Goal: Find specific page/section: Find specific page/section

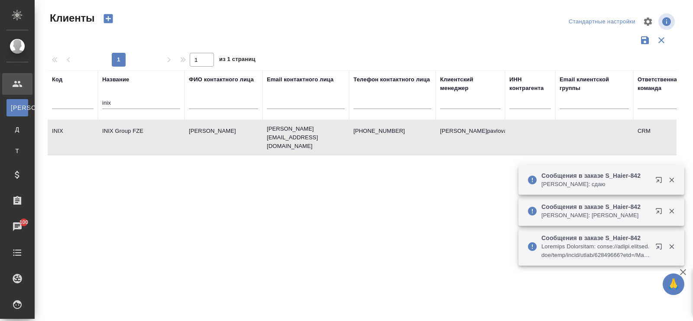
select select "RU"
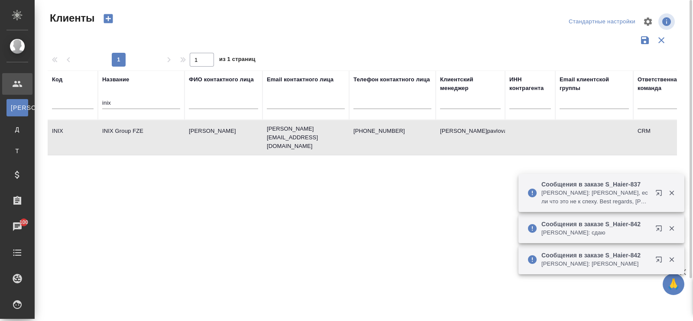
click at [139, 100] on input "inix" at bounding box center [141, 103] width 78 height 11
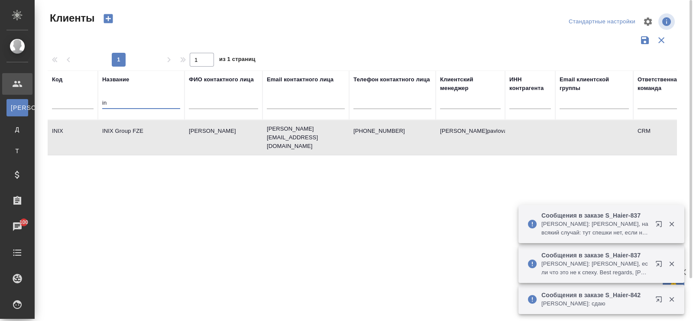
type input "i"
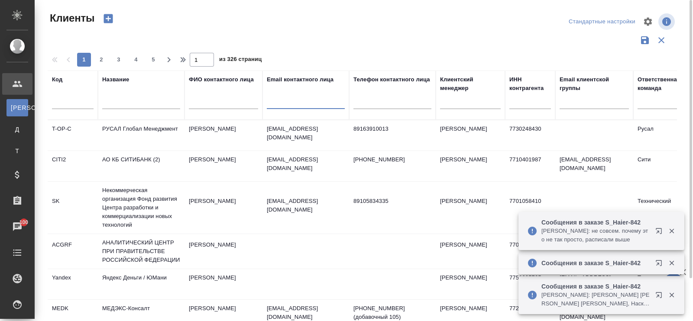
click at [302, 107] on input "text" at bounding box center [306, 103] width 78 height 11
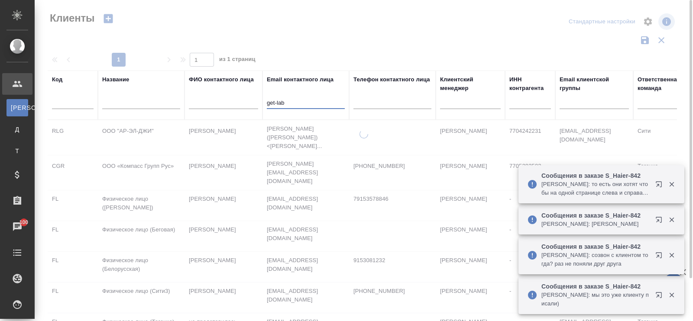
type input "get-lab"
